Goal: Check status: Check status

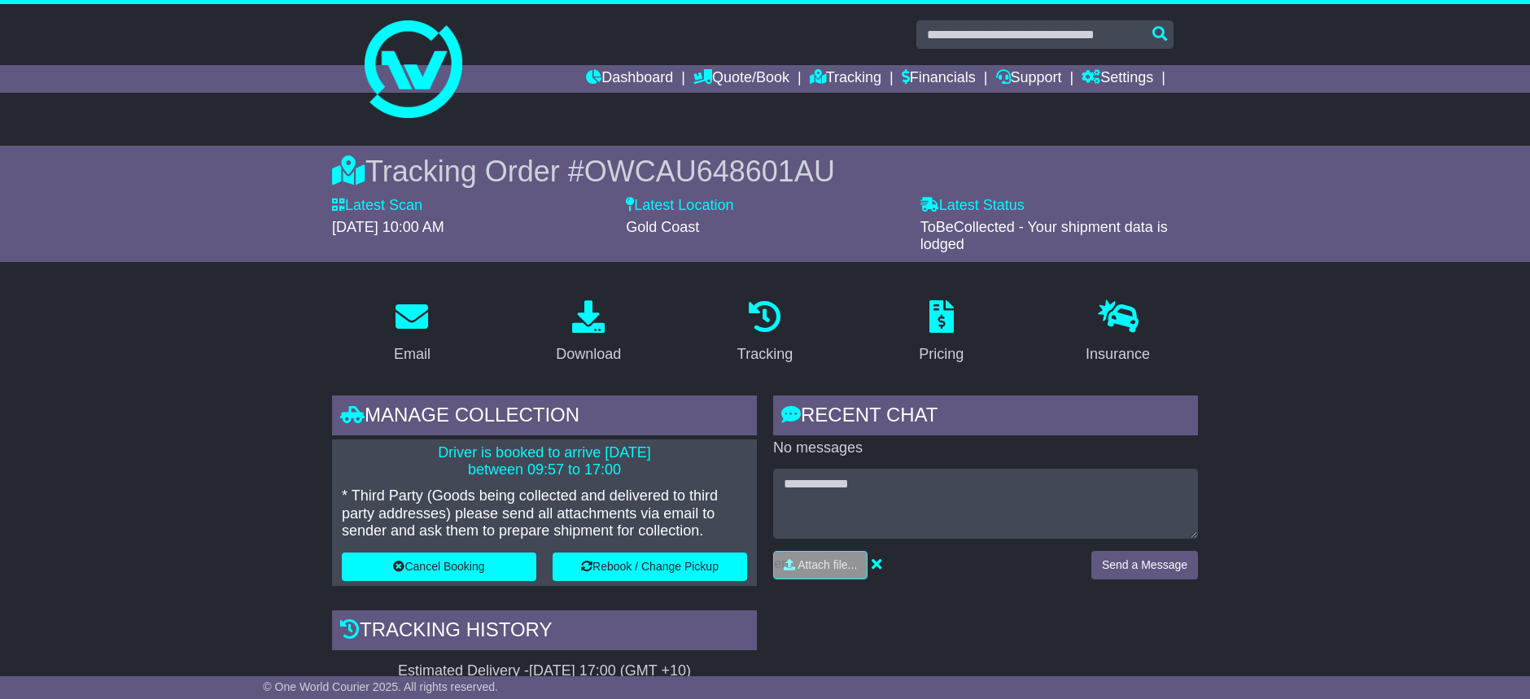
click at [298, 28] on div at bounding box center [765, 62] width 1530 height 117
click at [631, 72] on link "Dashboard" at bounding box center [629, 79] width 87 height 28
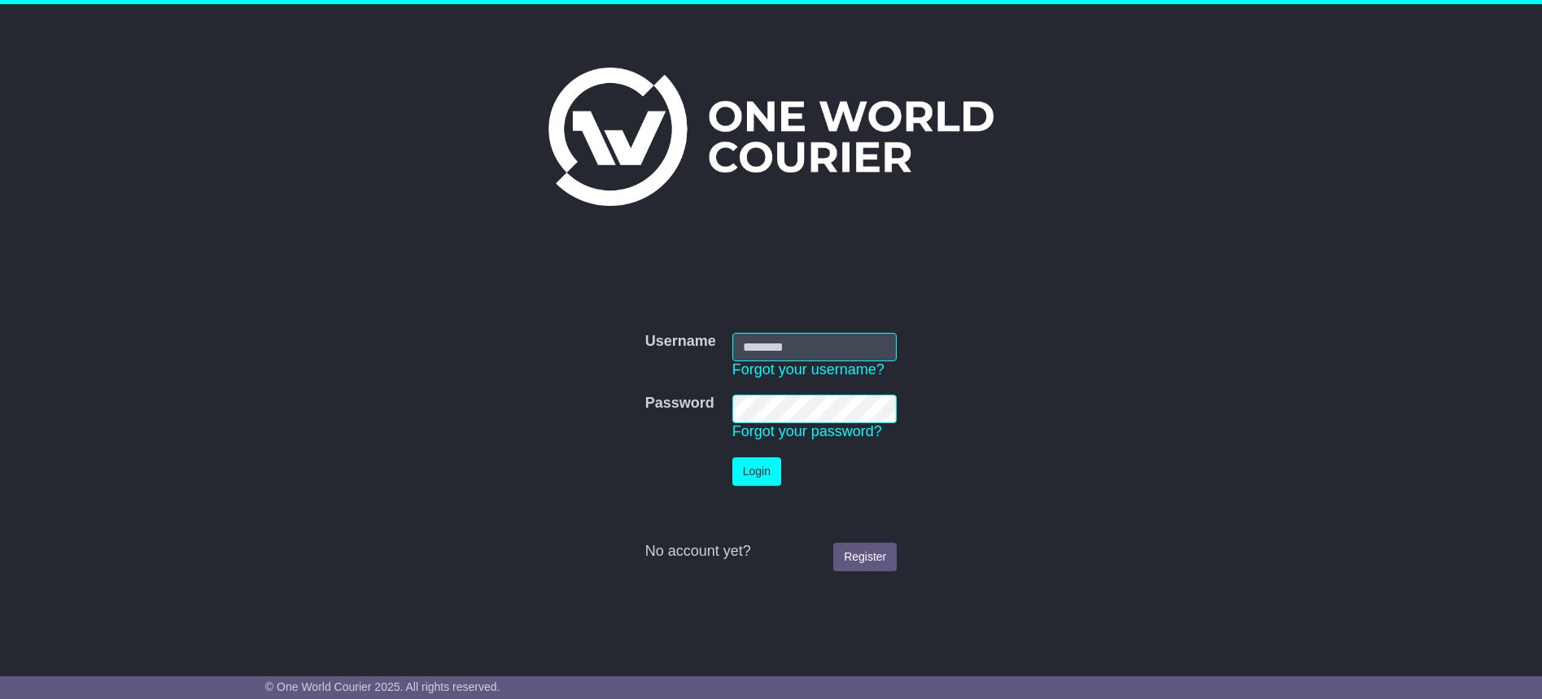
type input "**********"
click at [754, 478] on button "Login" at bounding box center [756, 471] width 49 height 28
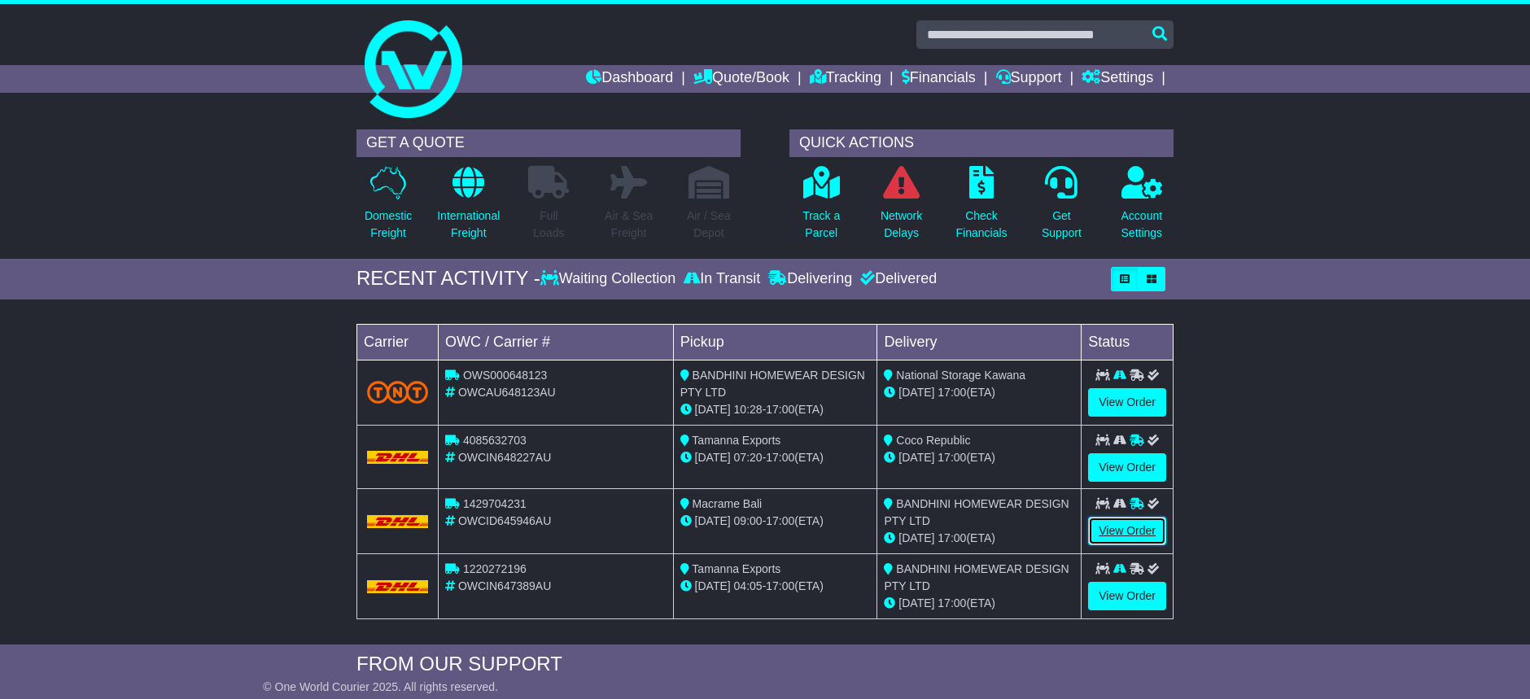
click at [1142, 530] on link "View Order" at bounding box center [1127, 531] width 78 height 28
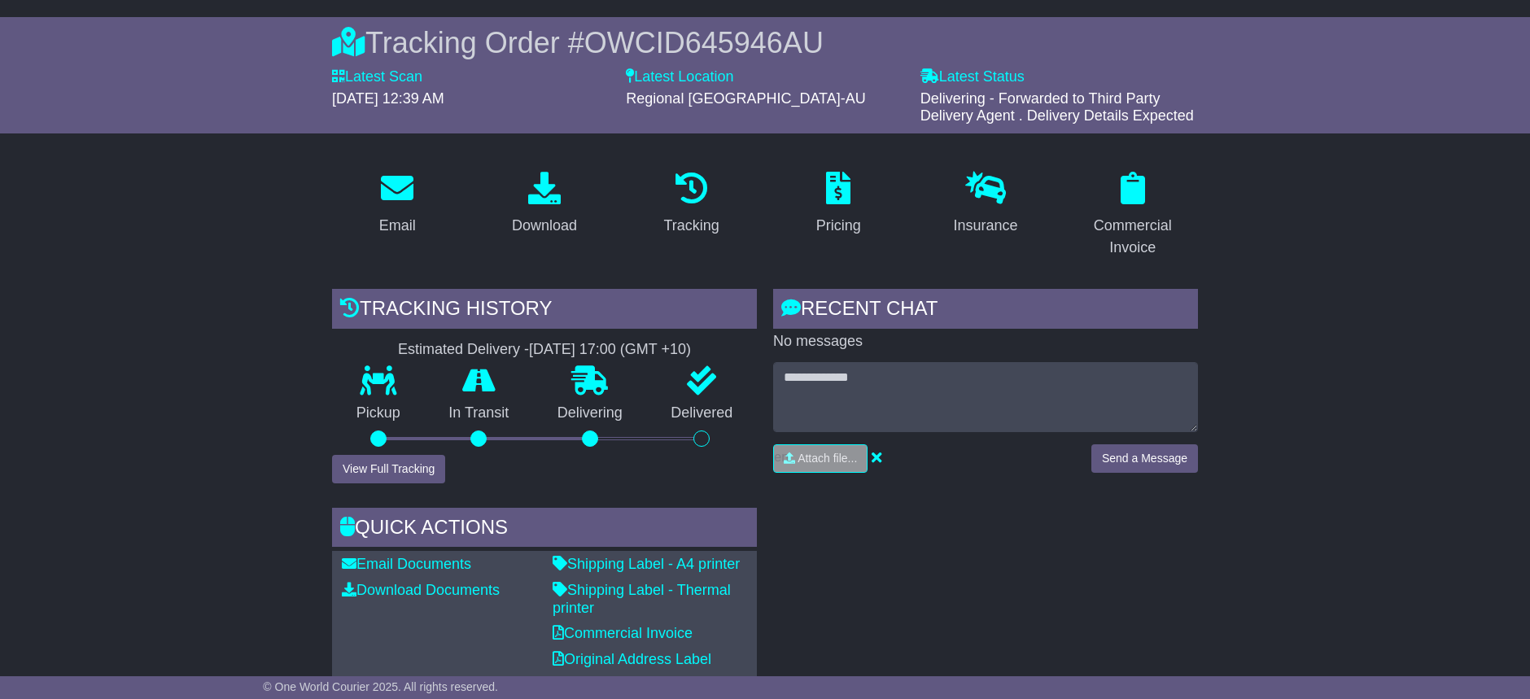
scroll to position [132, 0]
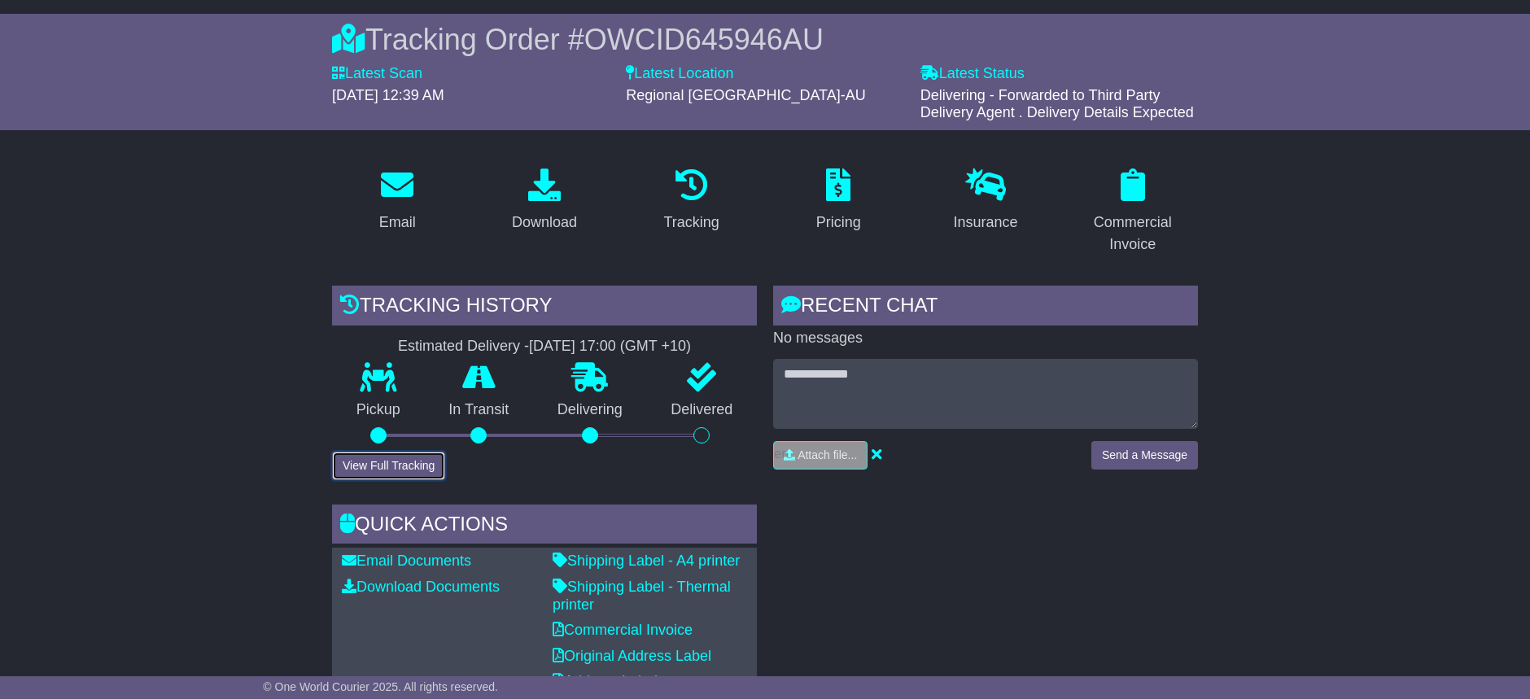
click at [404, 466] on button "View Full Tracking" at bounding box center [388, 466] width 113 height 28
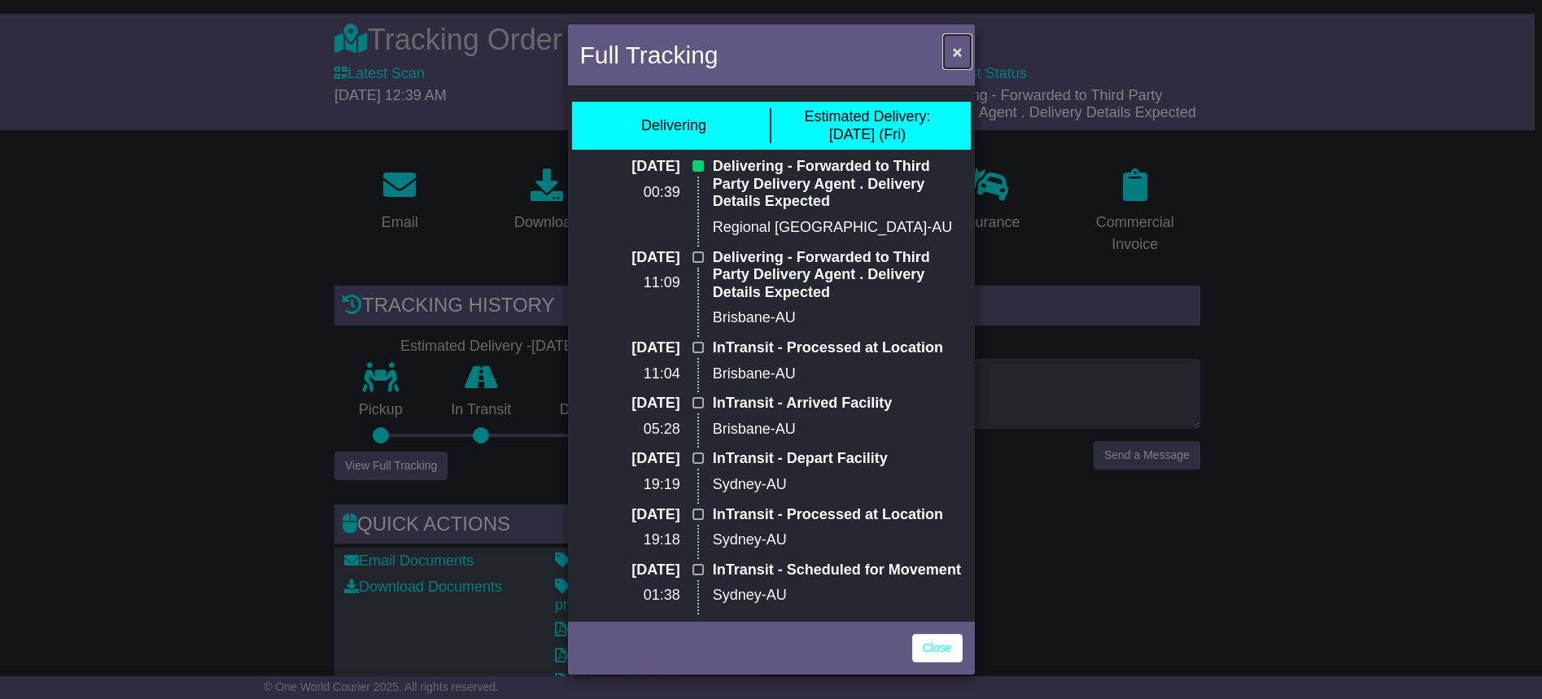
click at [954, 51] on span "×" at bounding box center [957, 51] width 10 height 19
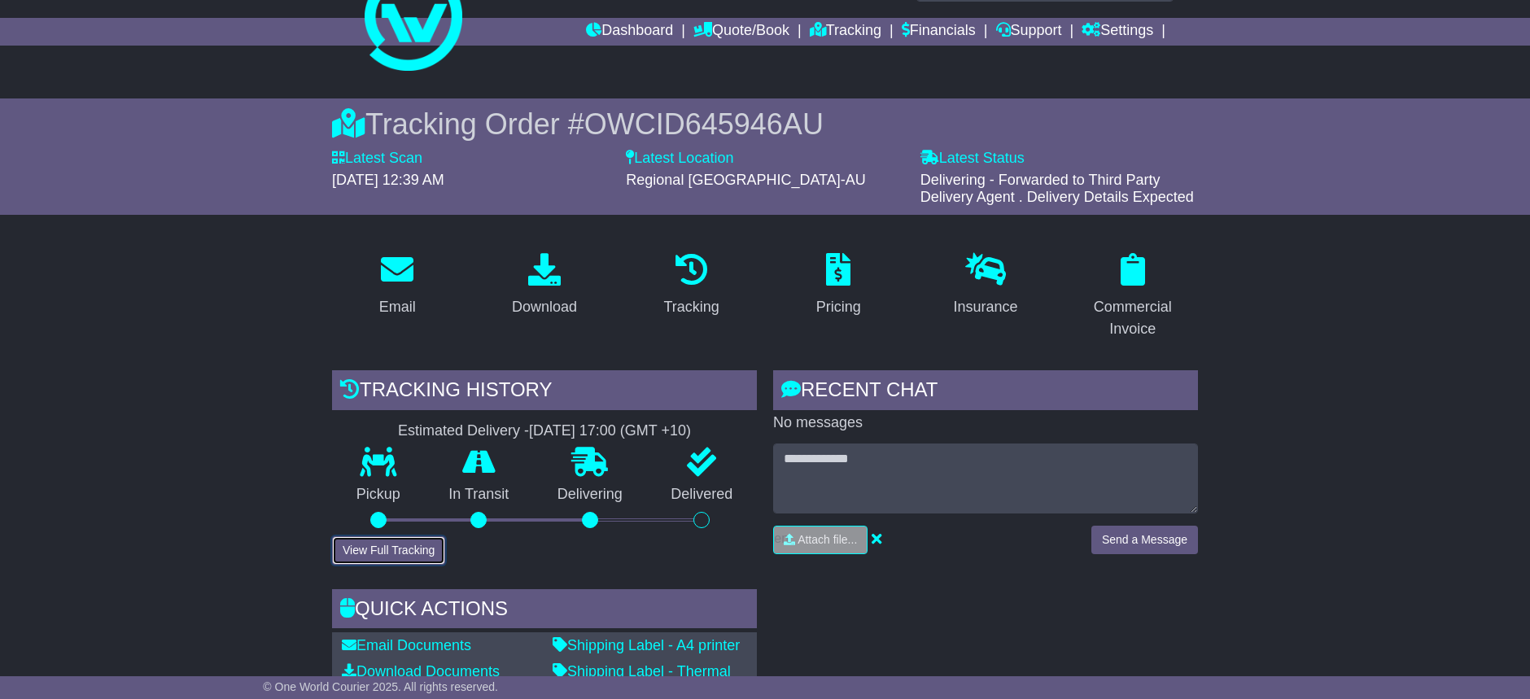
scroll to position [0, 0]
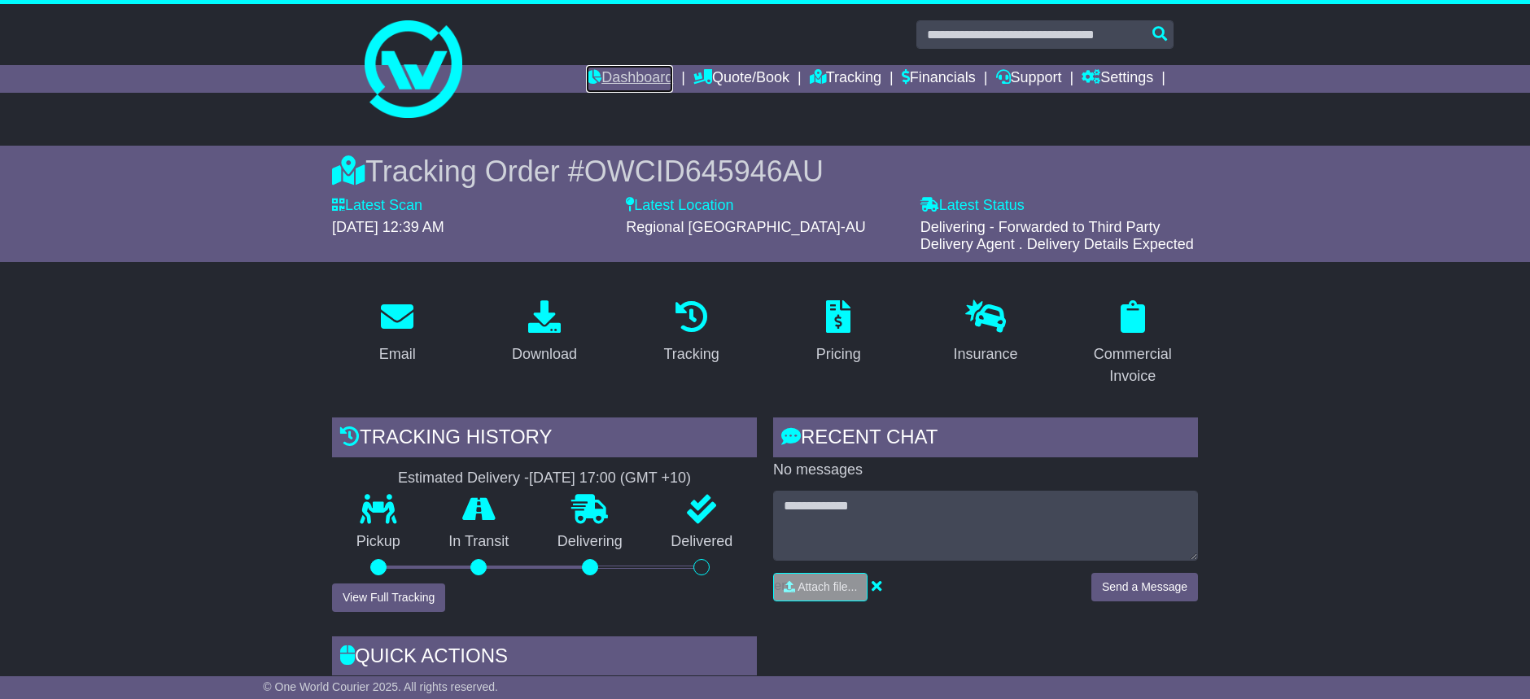
click at [638, 78] on link "Dashboard" at bounding box center [629, 79] width 87 height 28
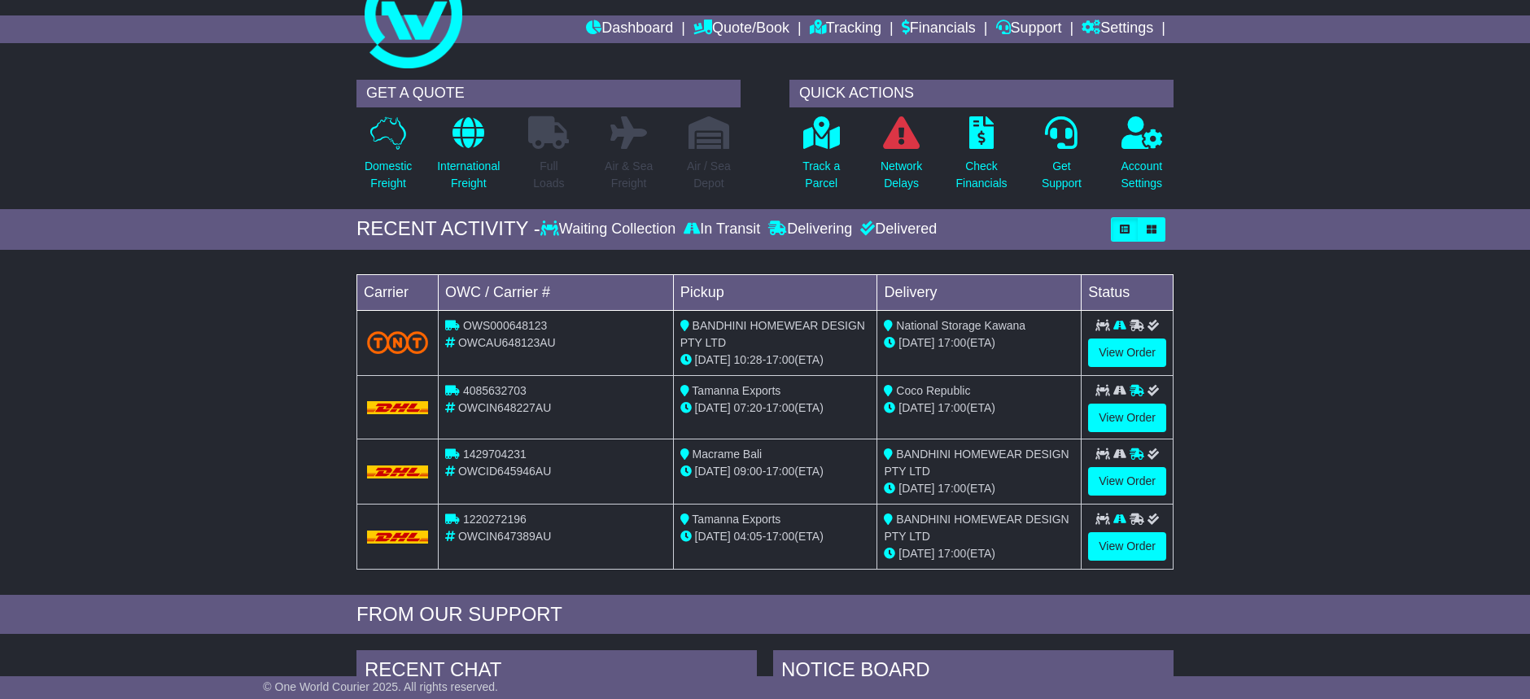
scroll to position [59, 0]
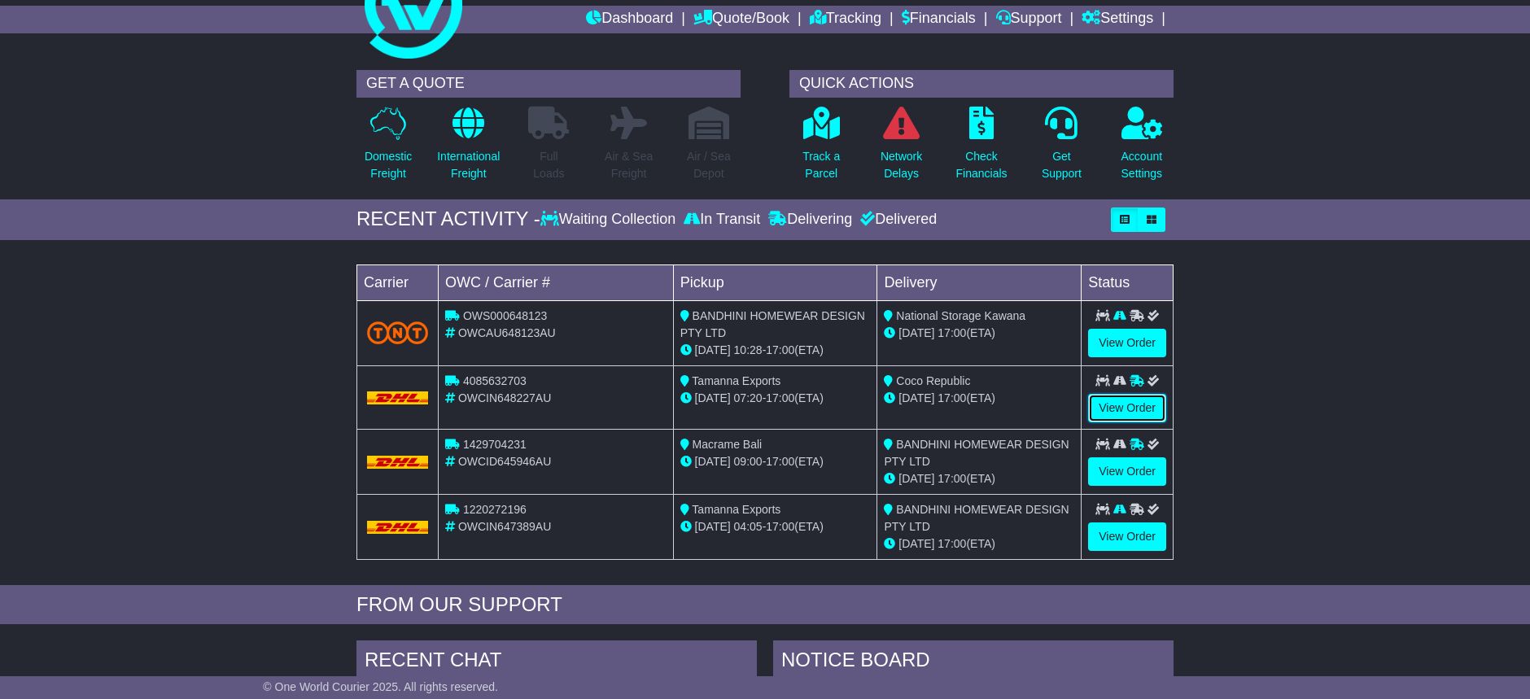
drag, startPoint x: 1133, startPoint y: 408, endPoint x: 973, endPoint y: 394, distance: 160.9
click at [1133, 408] on link "View Order" at bounding box center [1127, 408] width 78 height 28
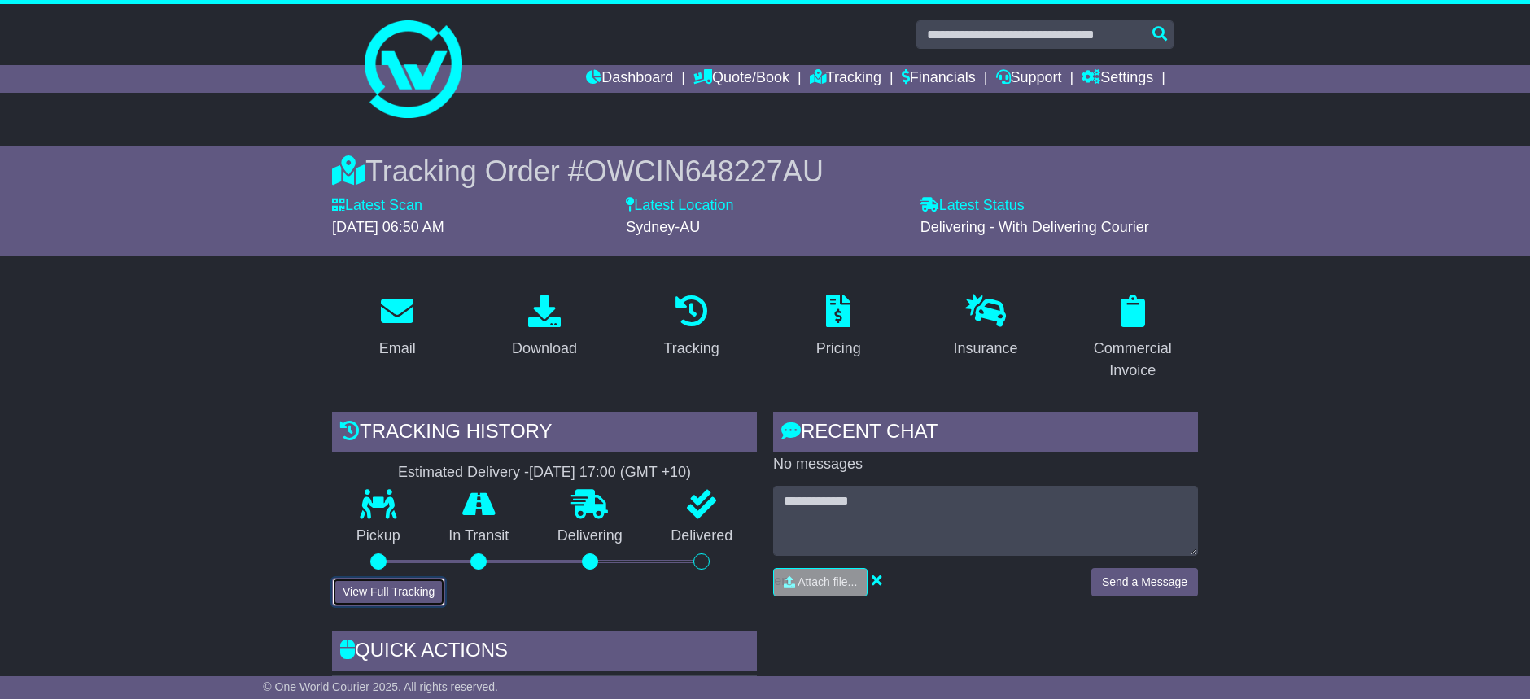
click at [403, 595] on button "View Full Tracking" at bounding box center [388, 592] width 113 height 28
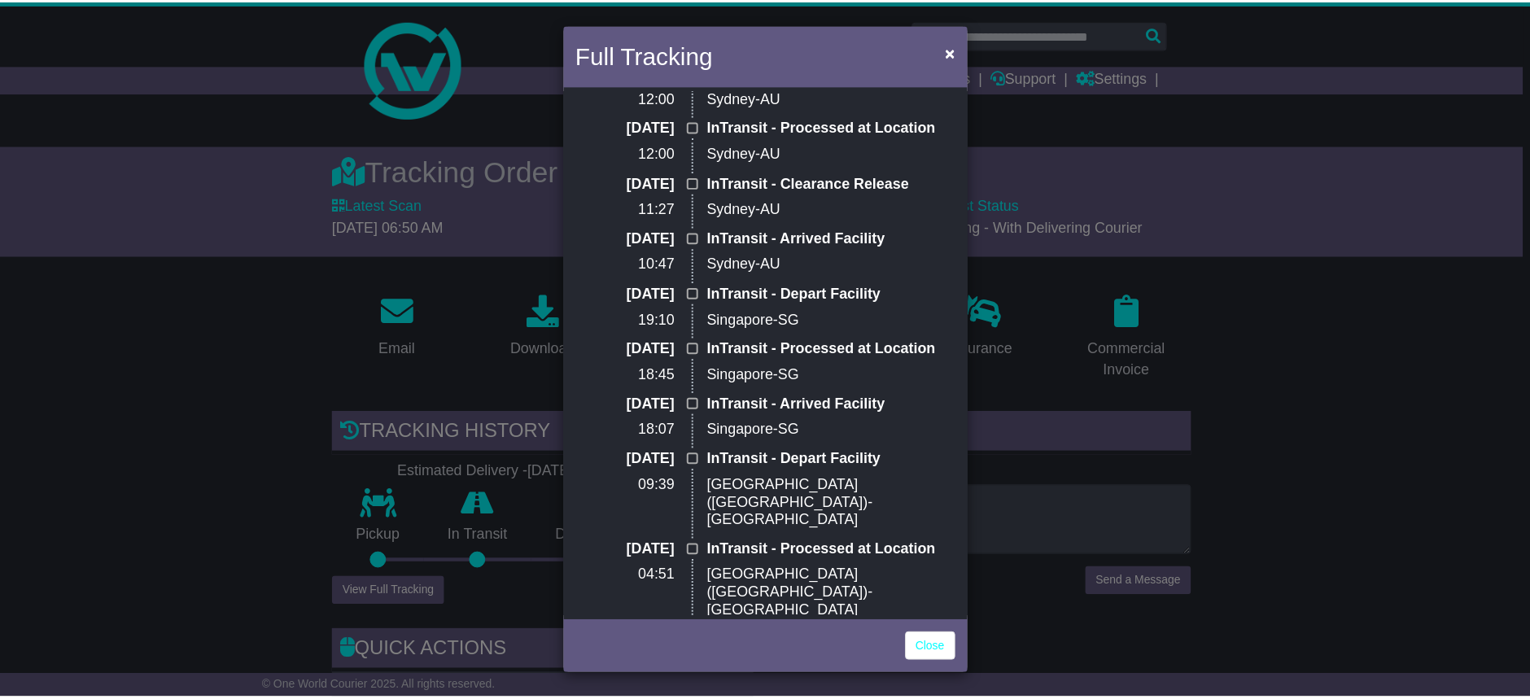
scroll to position [229, 0]
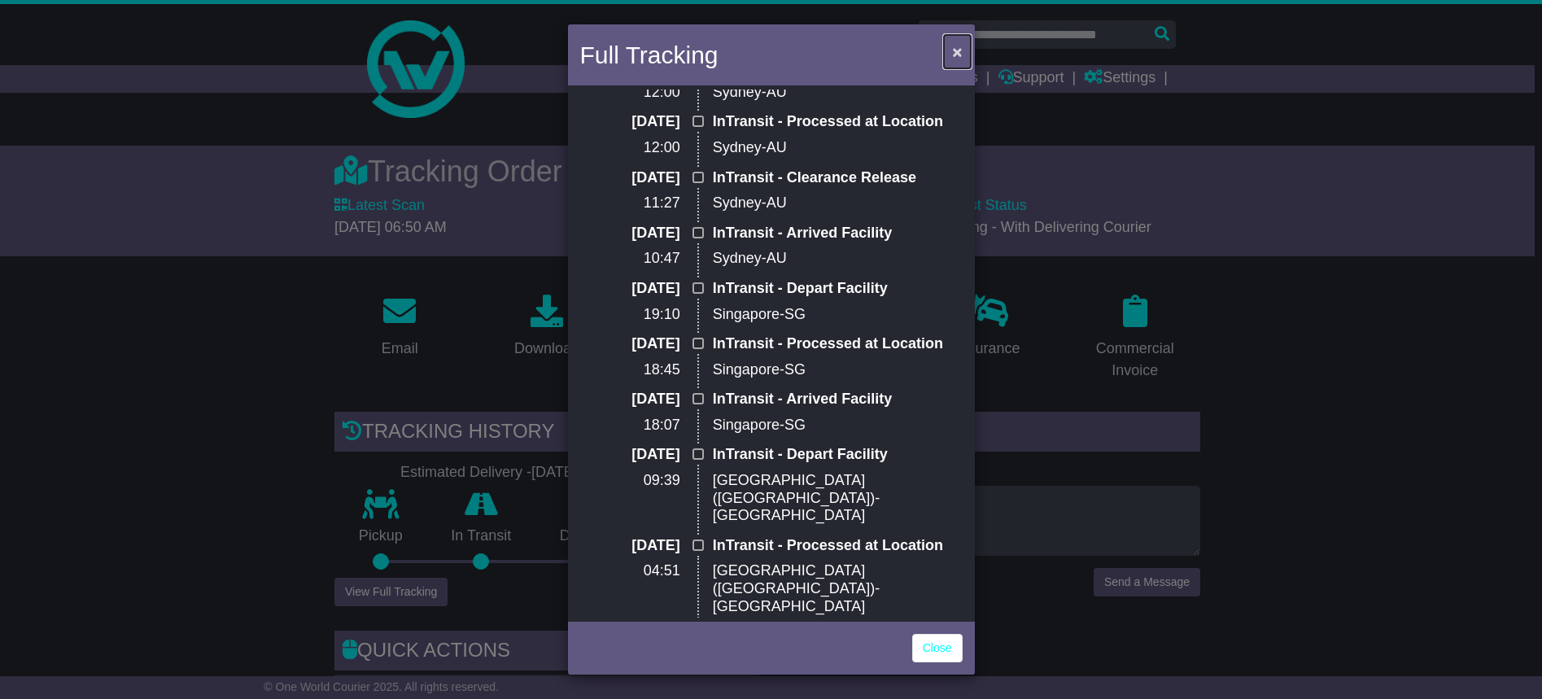
drag, startPoint x: 961, startPoint y: 59, endPoint x: 849, endPoint y: 52, distance: 111.7
click at [961, 59] on span "×" at bounding box center [957, 51] width 10 height 19
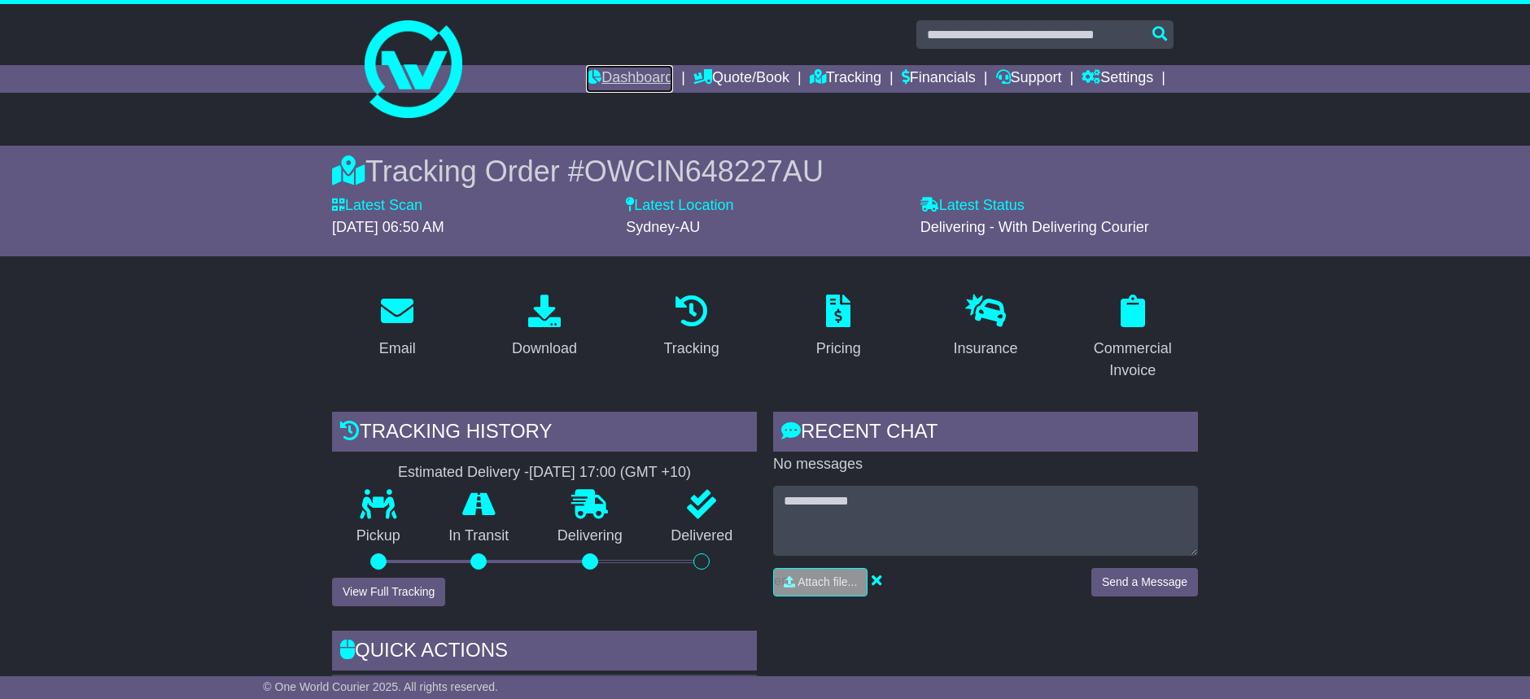
click at [623, 70] on link "Dashboard" at bounding box center [629, 79] width 87 height 28
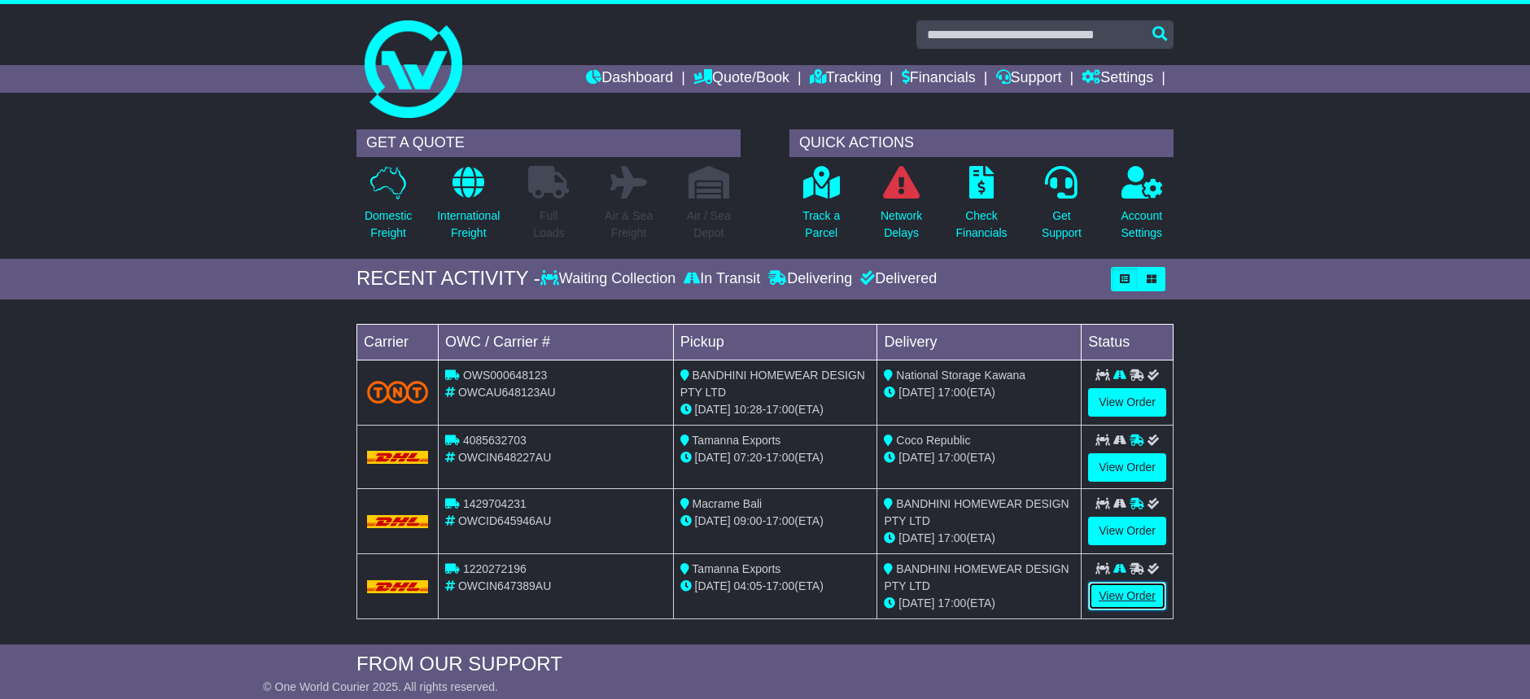
click at [1126, 599] on link "View Order" at bounding box center [1127, 596] width 78 height 28
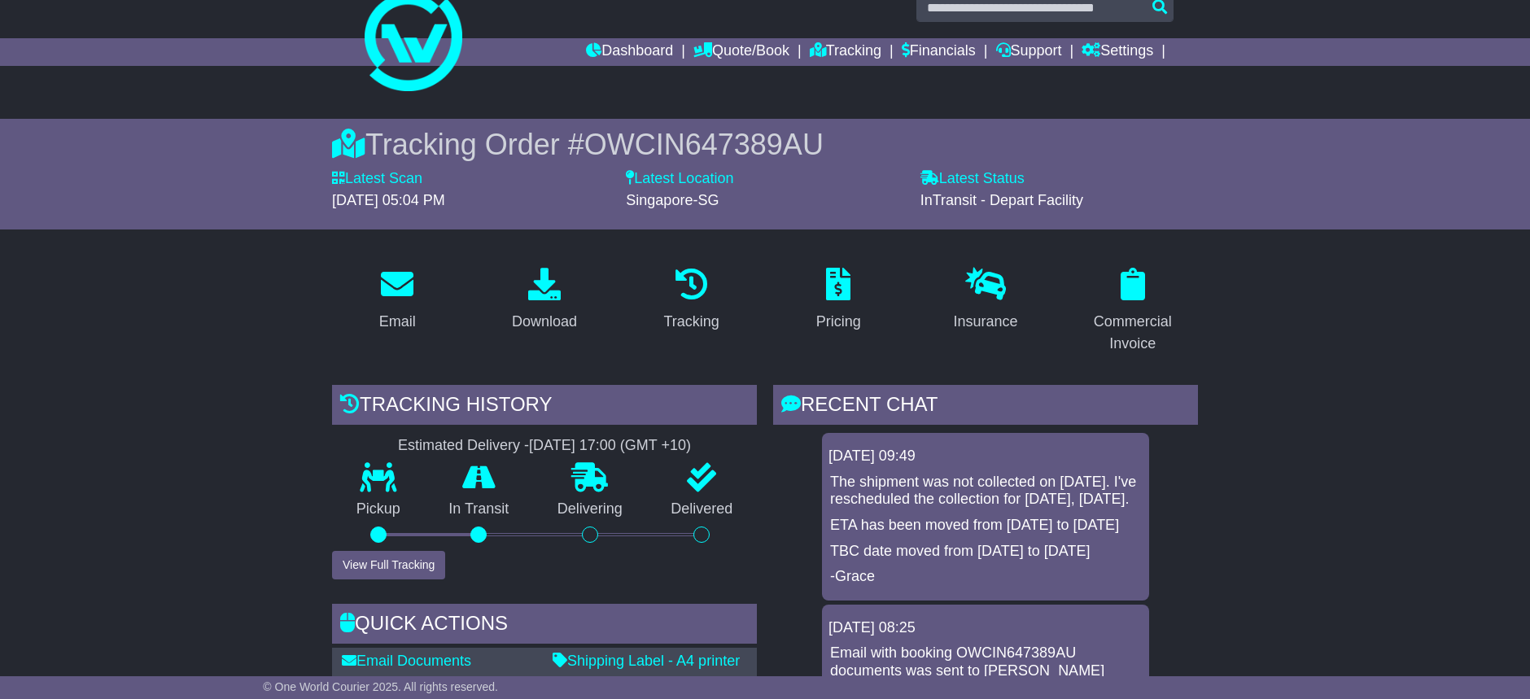
scroll to position [31, 0]
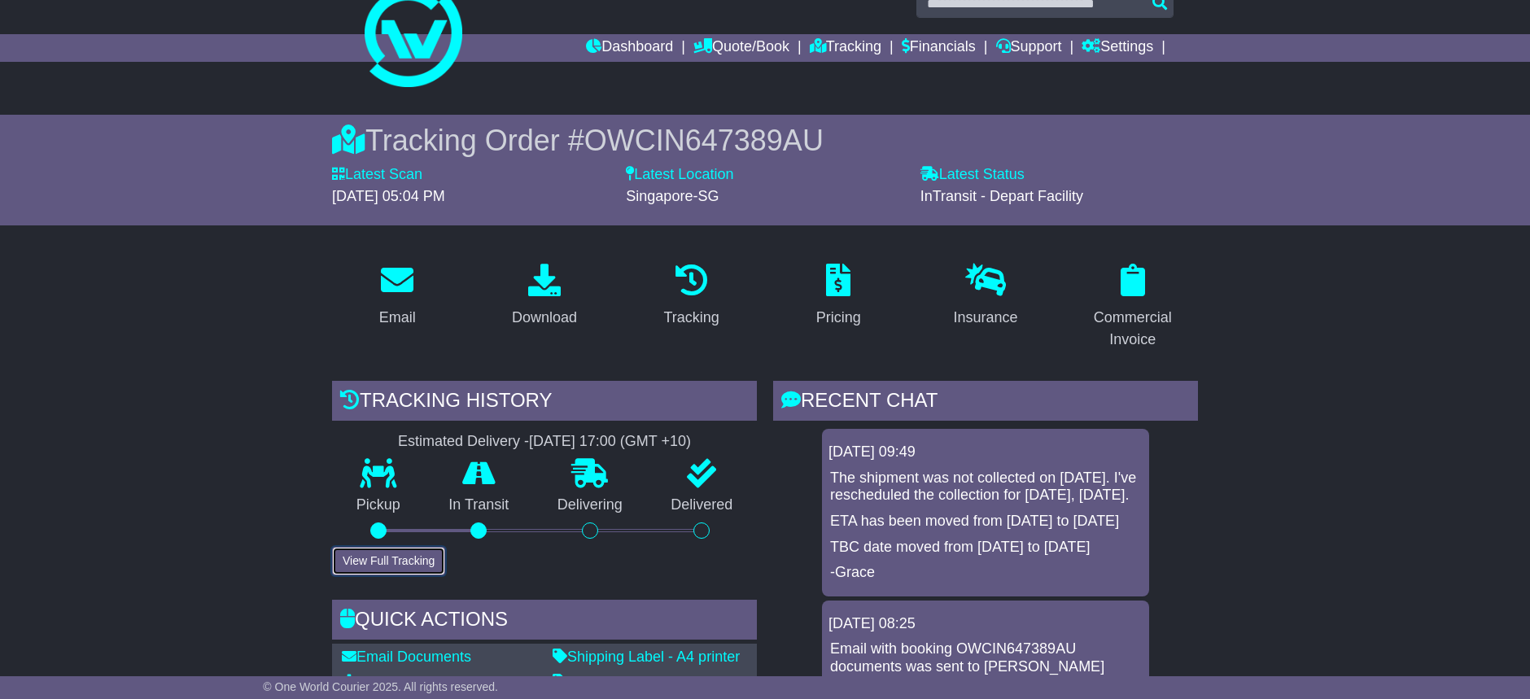
click at [413, 557] on button "View Full Tracking" at bounding box center [388, 561] width 113 height 28
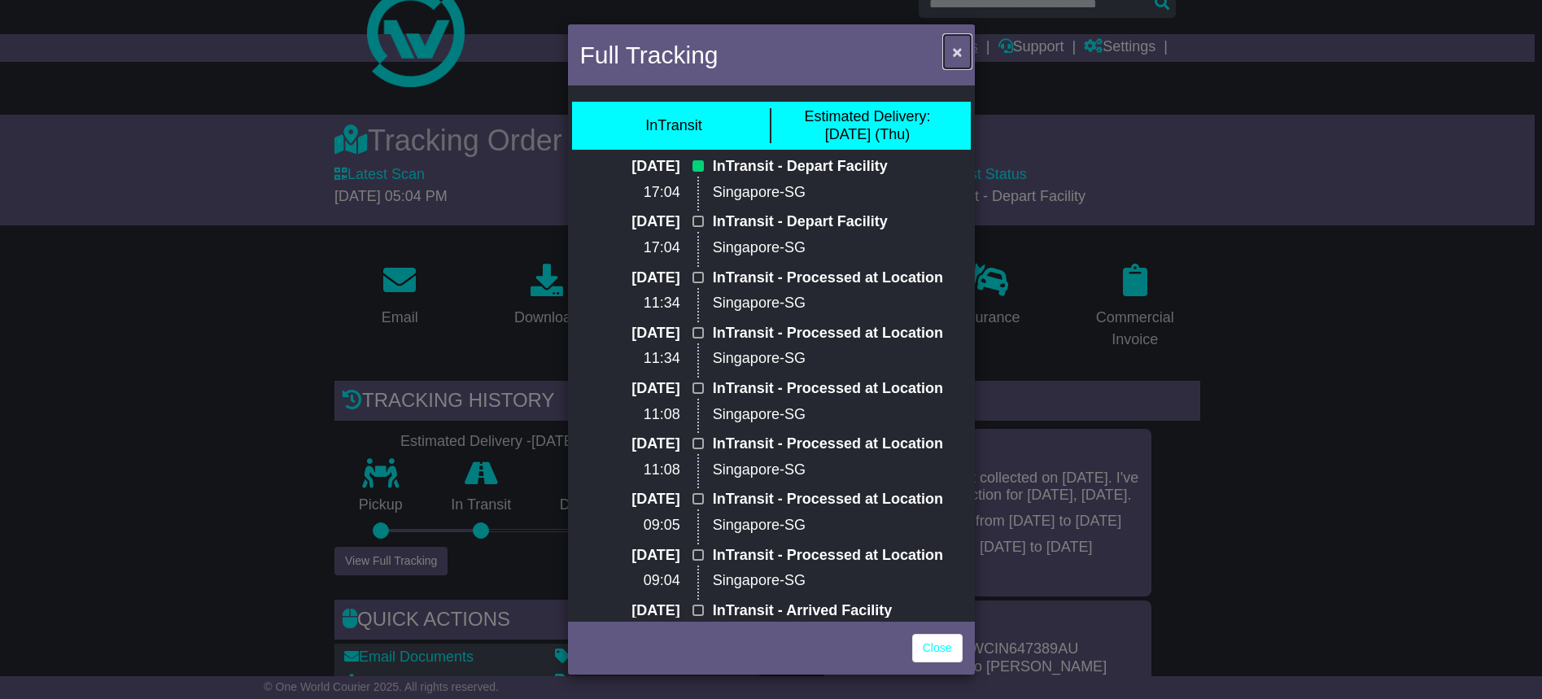
click at [959, 55] on span "×" at bounding box center [957, 51] width 10 height 19
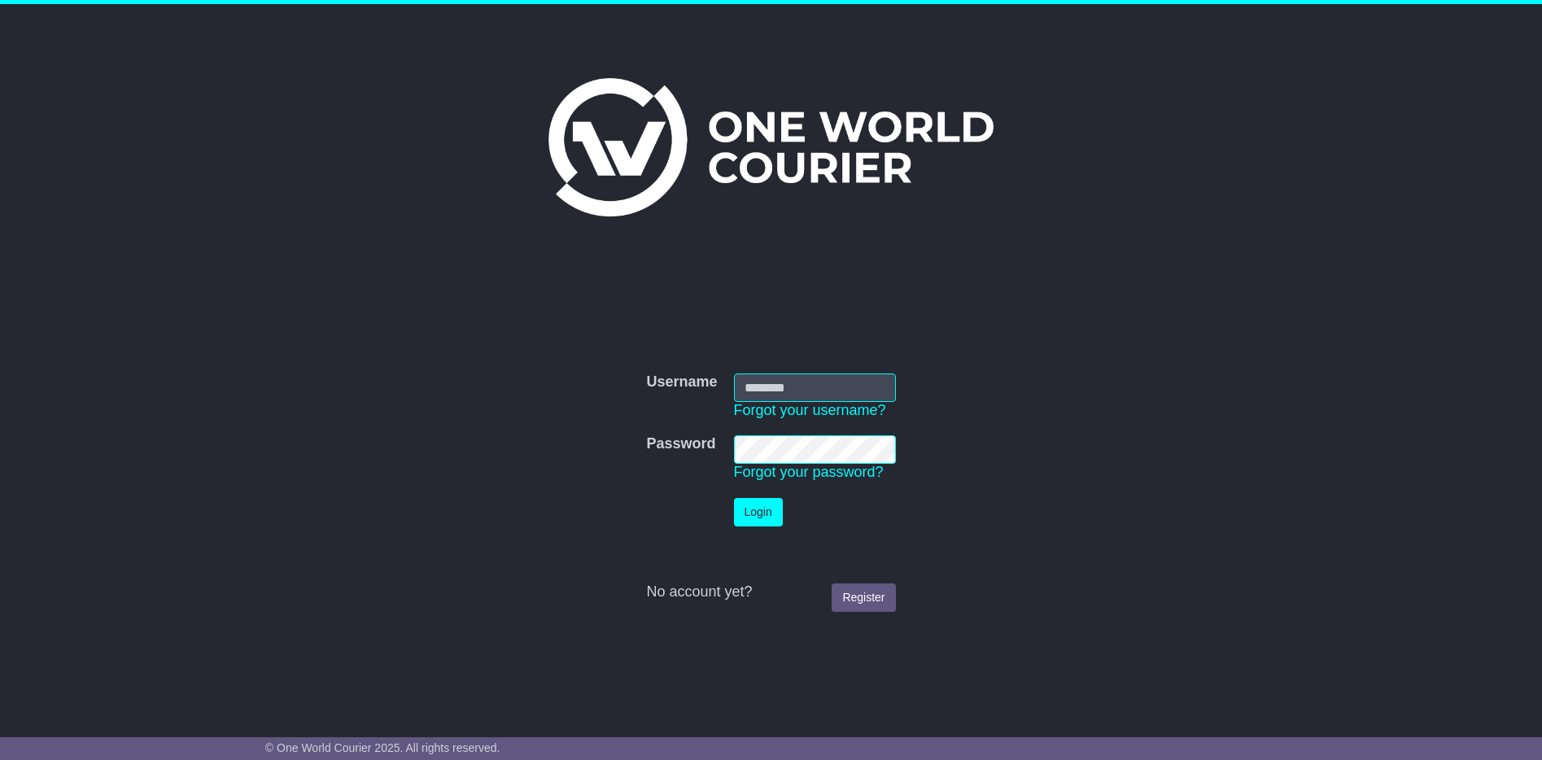
type input "**********"
click at [756, 509] on button "Login" at bounding box center [758, 512] width 49 height 28
